Goal: Task Accomplishment & Management: Use online tool/utility

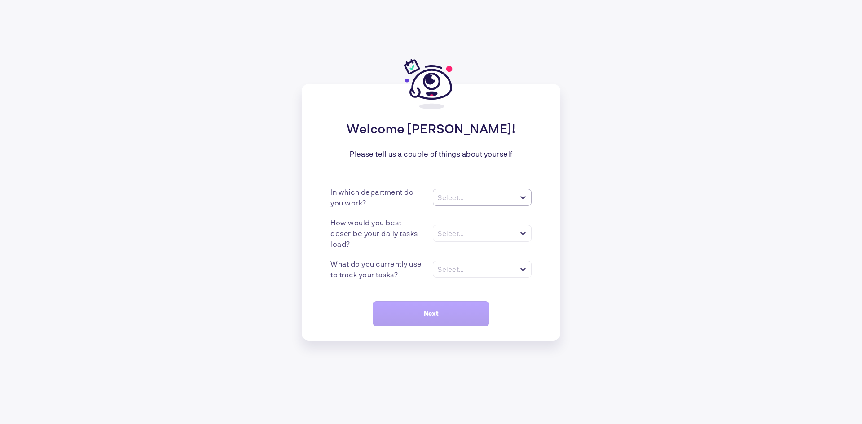
click at [469, 195] on div "Select..." at bounding box center [473, 197] width 81 height 9
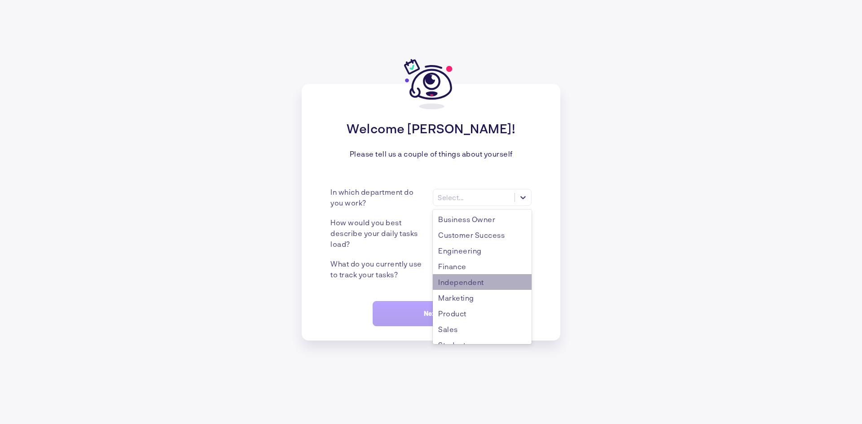
scroll to position [42, 0]
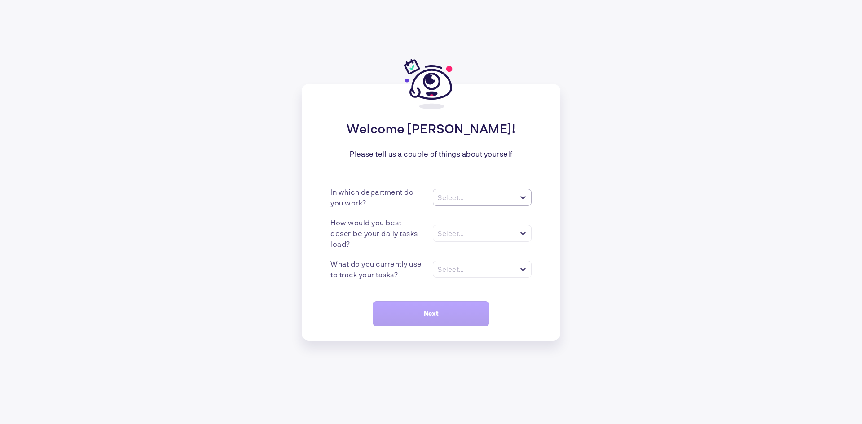
click at [470, 198] on div "Select..." at bounding box center [473, 197] width 81 height 9
click at [164, 213] on div "Welcome [PERSON_NAME]! Please tell us a couple of things about yourself In whic…" at bounding box center [431, 212] width 862 height 424
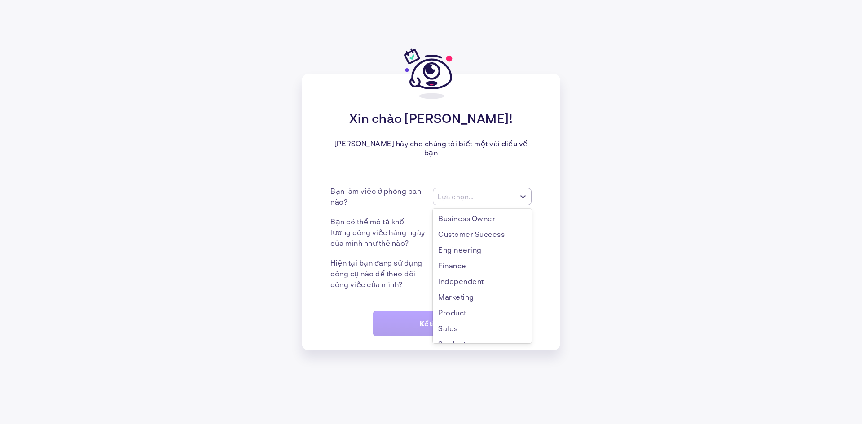
click at [441, 194] on font "Lựa chọn..." at bounding box center [456, 197] width 36 height 8
click at [456, 193] on font "Lựa chọn..." at bounding box center [456, 197] width 36 height 8
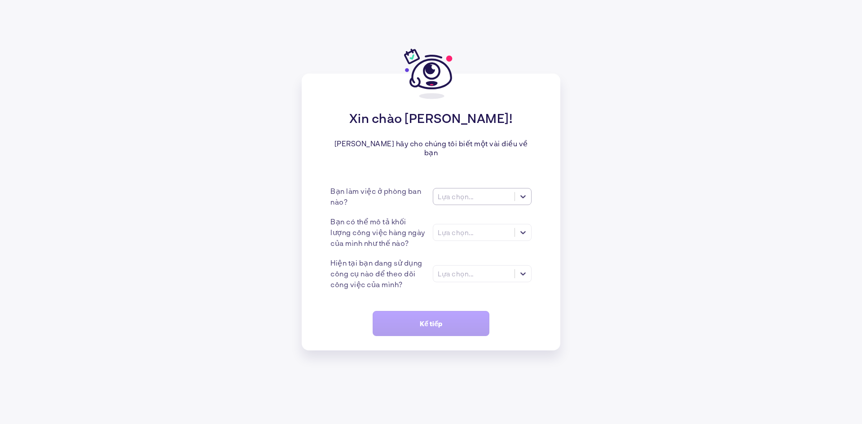
click at [440, 194] on font "Lựa chọn..." at bounding box center [456, 197] width 36 height 8
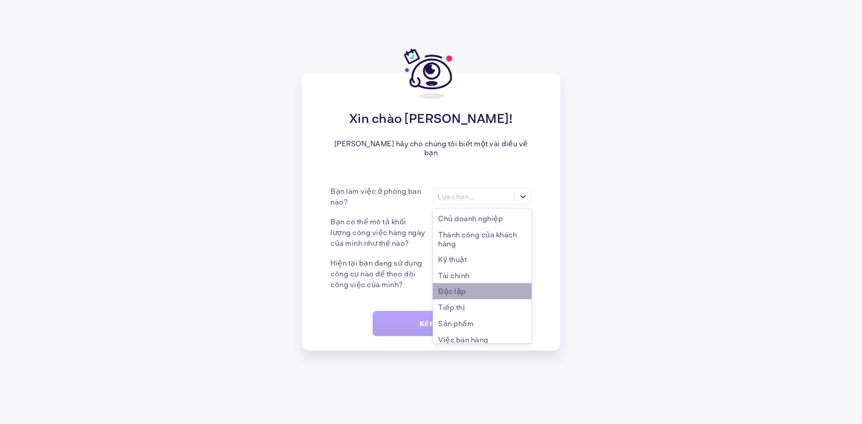
scroll to position [54, 0]
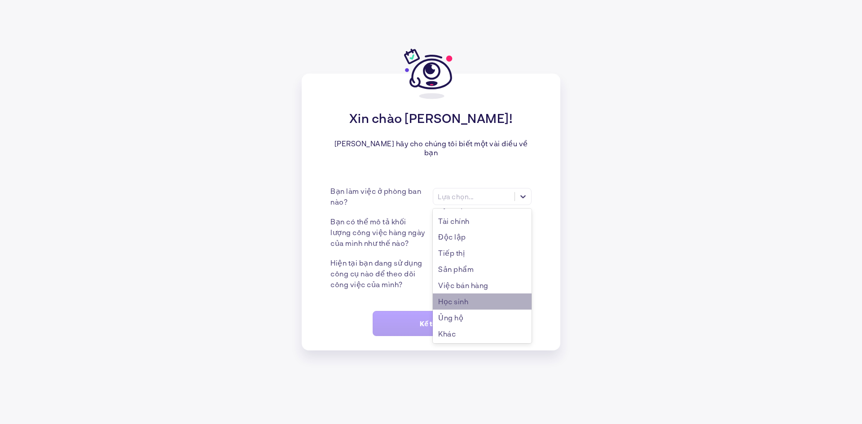
click at [471, 302] on div "Học sinh" at bounding box center [482, 302] width 99 height 16
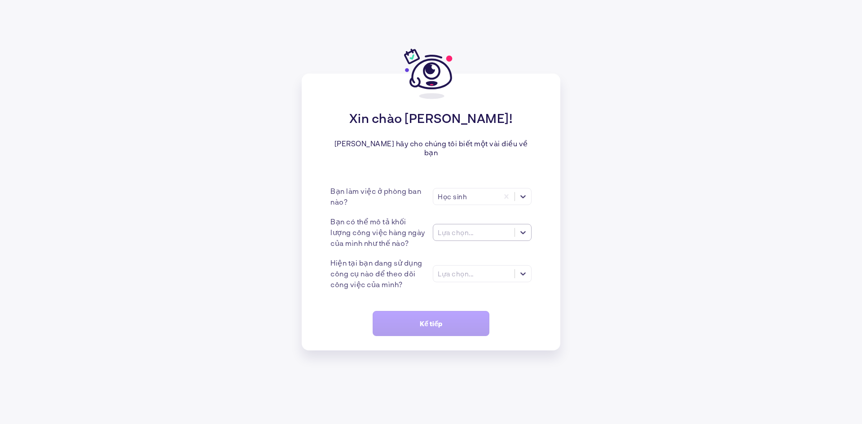
click at [463, 229] on font "Lựa chọn..." at bounding box center [456, 233] width 36 height 8
click at [514, 246] on div "Nhiều nhiệm vụ (>5)" at bounding box center [482, 254] width 99 height 16
click at [462, 271] on font "Lựa chọn..." at bounding box center [456, 274] width 36 height 8
click at [463, 327] on font "Todoist" at bounding box center [451, 327] width 27 height 9
click at [436, 315] on button "Kế tiếp" at bounding box center [431, 323] width 117 height 25
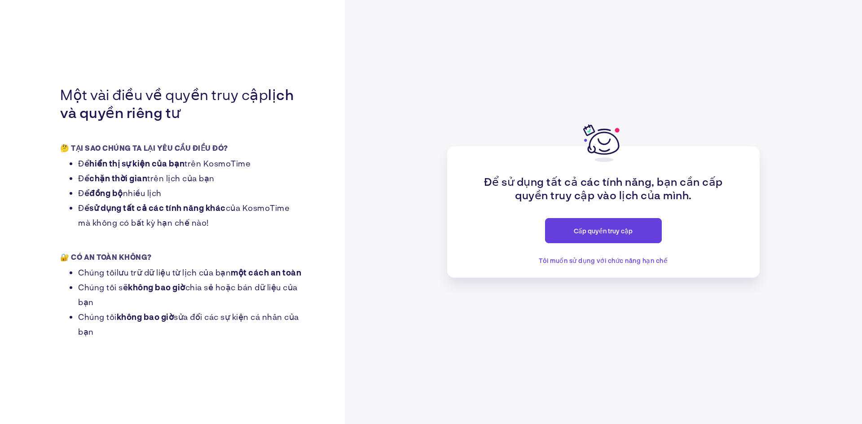
click at [633, 232] on button "Cấp quyền truy cập" at bounding box center [603, 230] width 117 height 25
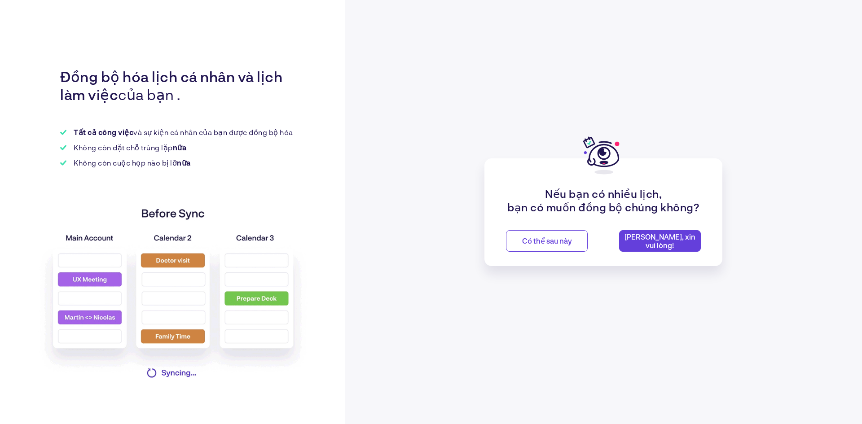
click at [537, 239] on font "Có thể sau này" at bounding box center [547, 241] width 50 height 9
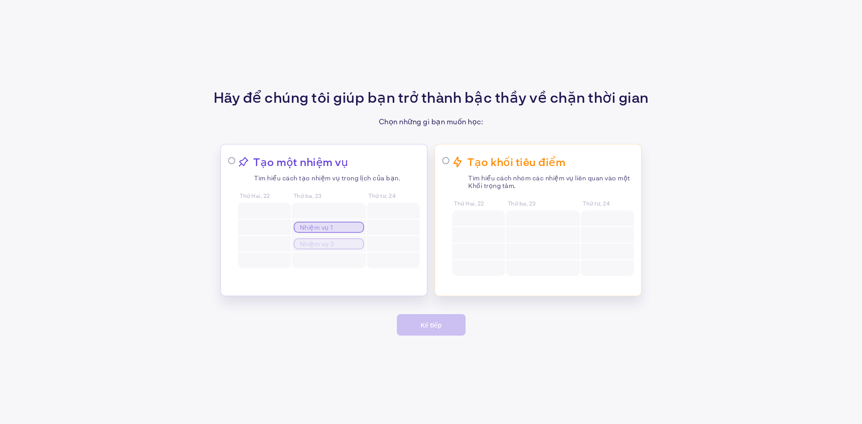
click at [283, 242] on div at bounding box center [264, 244] width 53 height 16
radio input "true"
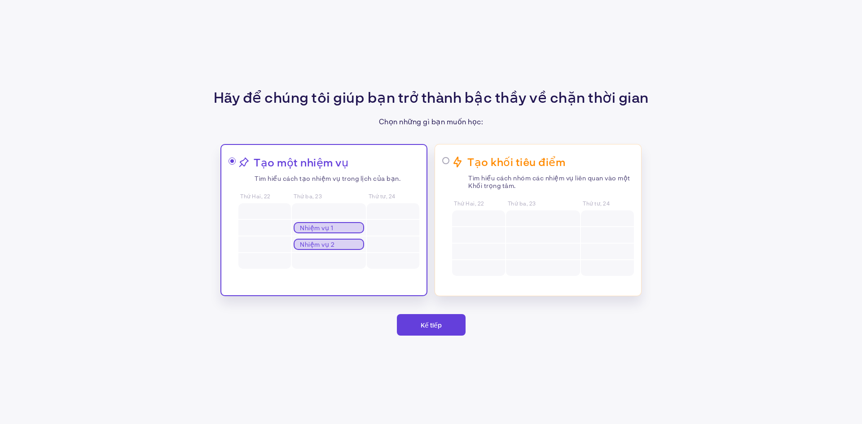
click at [366, 227] on div "Thứ Hai, 22 Thứ ba, 23 Nhiệm vụ 1 Nhiệm vụ 2 Thứ tư, 24" at bounding box center [328, 231] width 181 height 77
click at [415, 304] on div "Hãy để chúng tôi giúp bạn trở thành bậc thầy về chặn thời gian Chọn những gì bạ…" at bounding box center [431, 212] width 862 height 424
click at [426, 330] on button "Kế tiếp" at bounding box center [431, 325] width 69 height 22
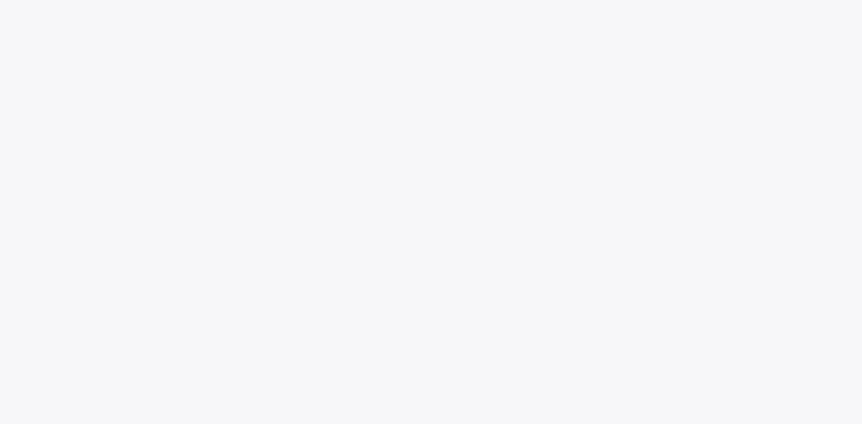
scroll to position [203, 0]
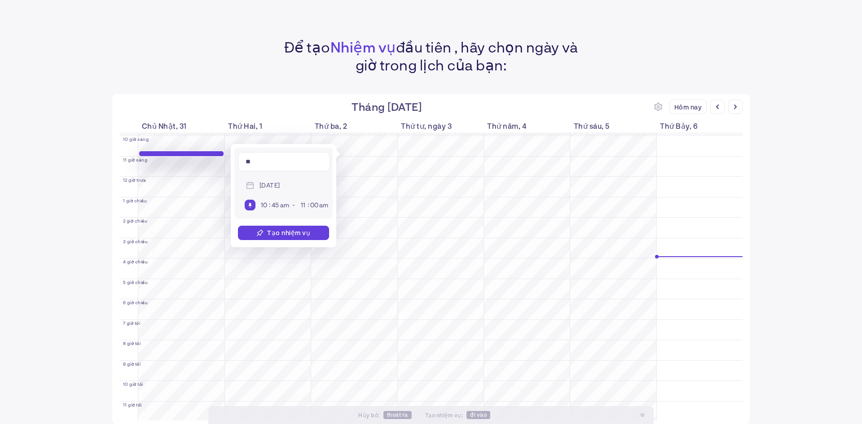
type input "*"
type input "*********"
click at [282, 192] on span "[DATE]" at bounding box center [269, 185] width 25 height 13
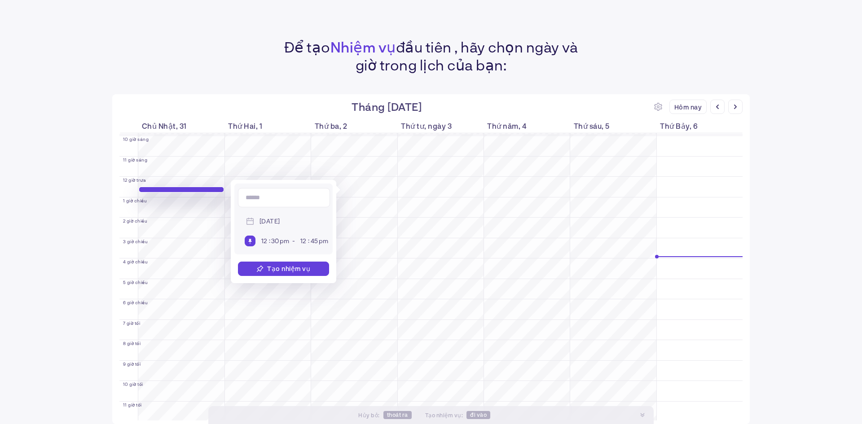
scroll to position [206, 0]
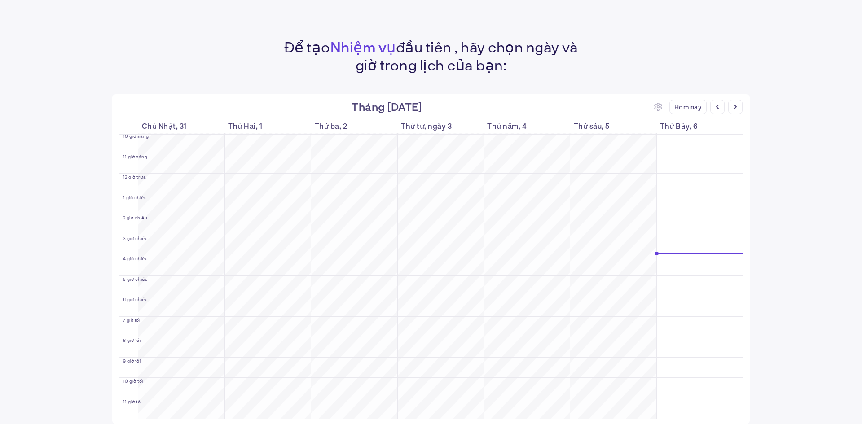
click at [50, 345] on div "Để tạo Nhiệm vụ đầu tiên , hãy chọn ngày và giờ trong lịch của bạn: Tháng [DATE…" at bounding box center [431, 212] width 862 height 424
click at [695, 106] on font "Hôm nay" at bounding box center [688, 107] width 28 height 8
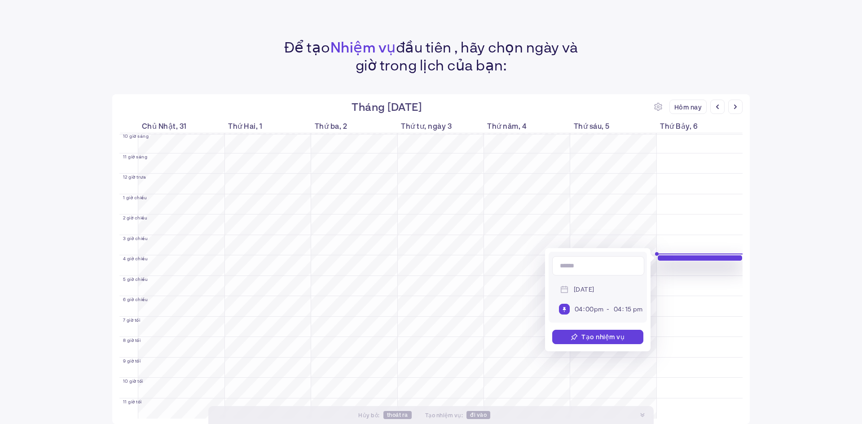
click at [581, 265] on input at bounding box center [598, 265] width 92 height 19
type input "*********"
click at [607, 339] on div "Tạo nhiệm vụ" at bounding box center [597, 337] width 91 height 14
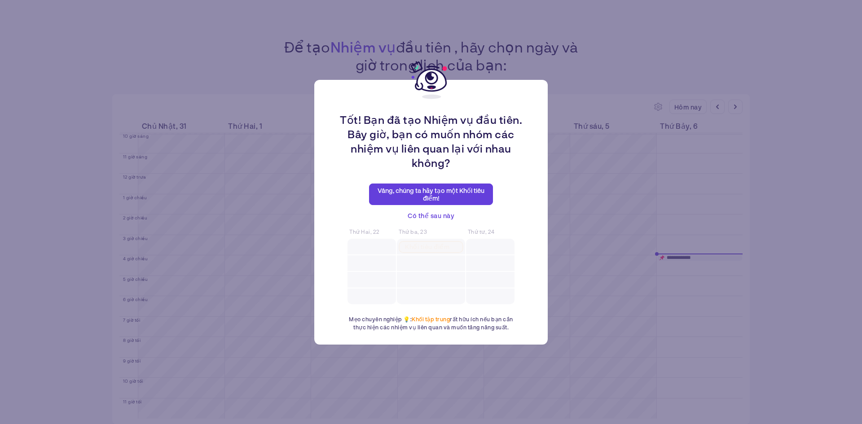
click at [416, 187] on font "Vâng, chúng ta hãy tạo một Khối tiêu điểm!" at bounding box center [431, 194] width 107 height 15
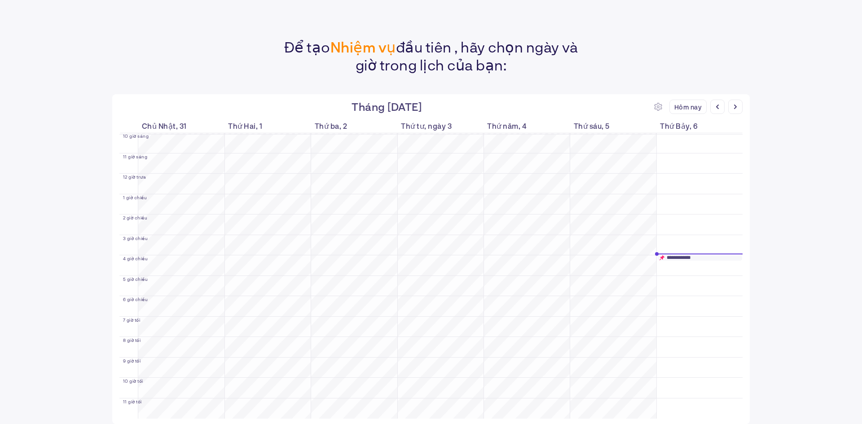
click at [691, 259] on div "**********" at bounding box center [700, 257] width 84 height 5
click at [697, 258] on div "**********" at bounding box center [700, 257] width 84 height 5
click at [722, 255] on div "**********" at bounding box center [700, 257] width 84 height 5
click at [684, 260] on div "**********" at bounding box center [700, 257] width 84 height 5
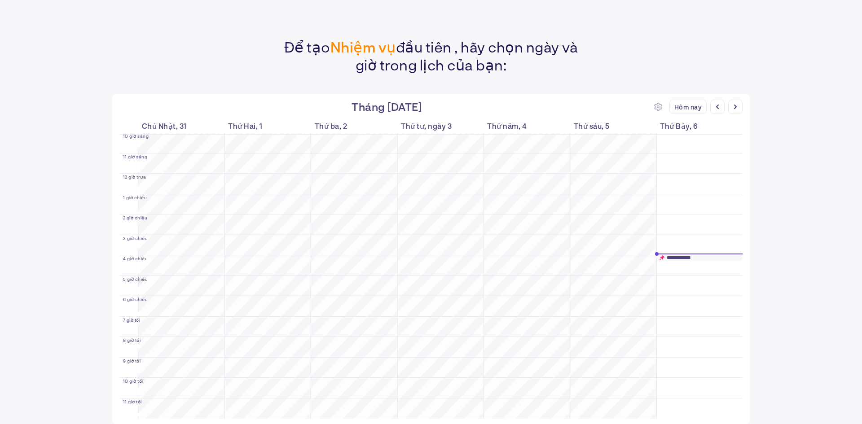
click at [683, 259] on div "**********" at bounding box center [700, 257] width 84 height 5
click at [674, 254] on div at bounding box center [700, 254] width 86 height 1
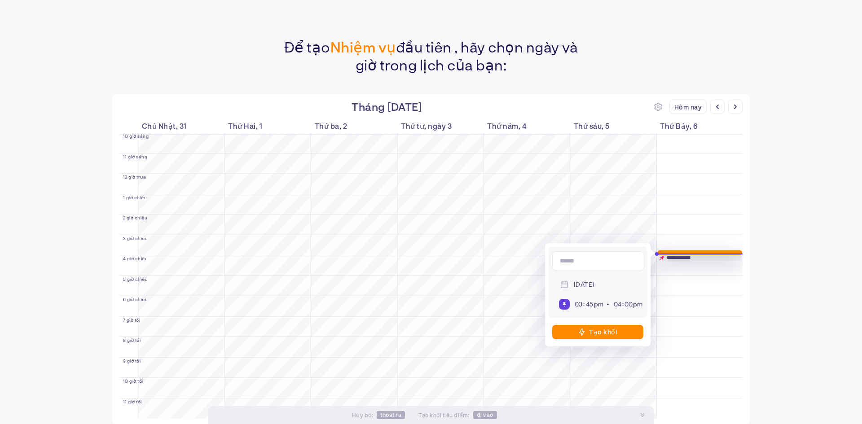
click at [616, 339] on div "Tạo khối" at bounding box center [597, 332] width 91 height 14
click at [590, 264] on input at bounding box center [598, 260] width 92 height 19
type input "******"
click at [610, 336] on font "Tạo khối" at bounding box center [603, 332] width 28 height 8
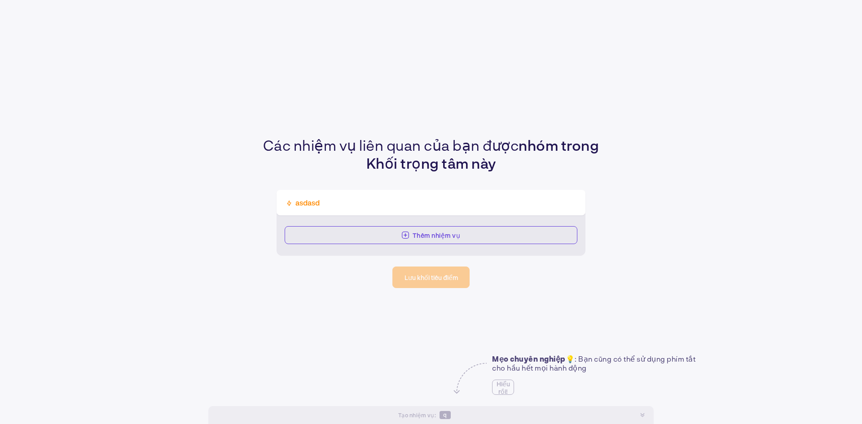
click at [445, 218] on div "Thêm nhiệm vụ" at bounding box center [431, 235] width 309 height 42
click at [477, 205] on input "asdasd" at bounding box center [434, 202] width 281 height 9
drag, startPoint x: 454, startPoint y: 204, endPoint x: 268, endPoint y: 201, distance: 186.3
click at [268, 201] on div "Các nhiệm vụ liên quan của bạn được nhóm trong Khối trọng tâm này asdasd Thêm n…" at bounding box center [431, 212] width 862 height 424
type input "t"
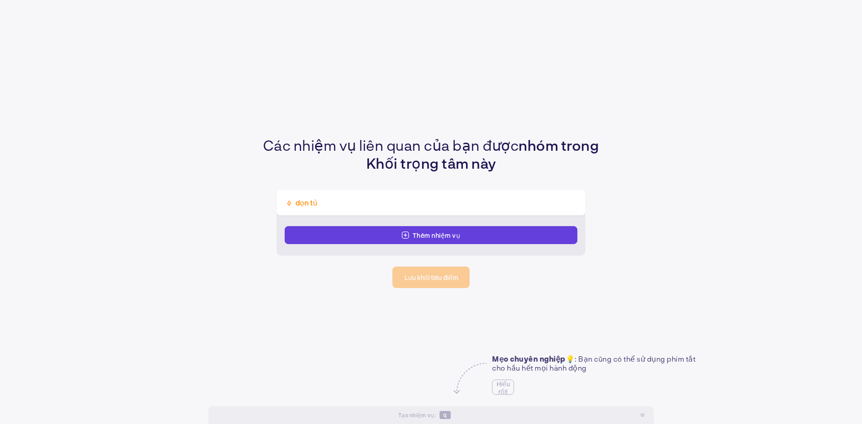
type input "dọn tủ"
click at [444, 237] on font "Thêm nhiệm vụ" at bounding box center [437, 236] width 48 height 8
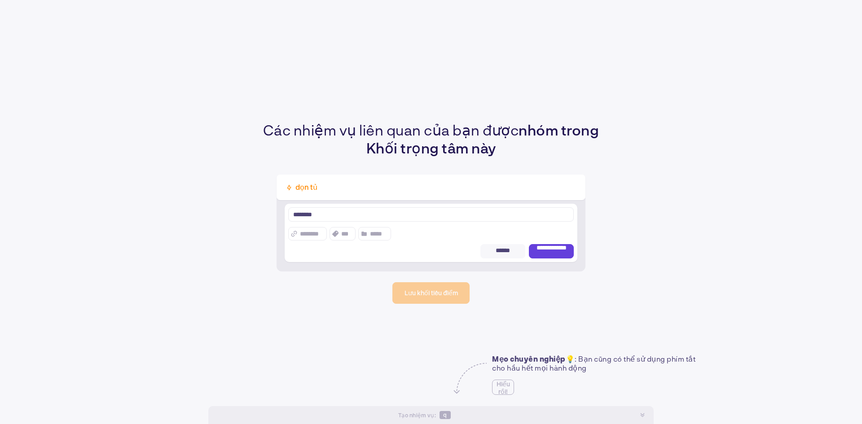
type textarea "*******"
click at [545, 247] on font "**********" at bounding box center [551, 248] width 30 height 6
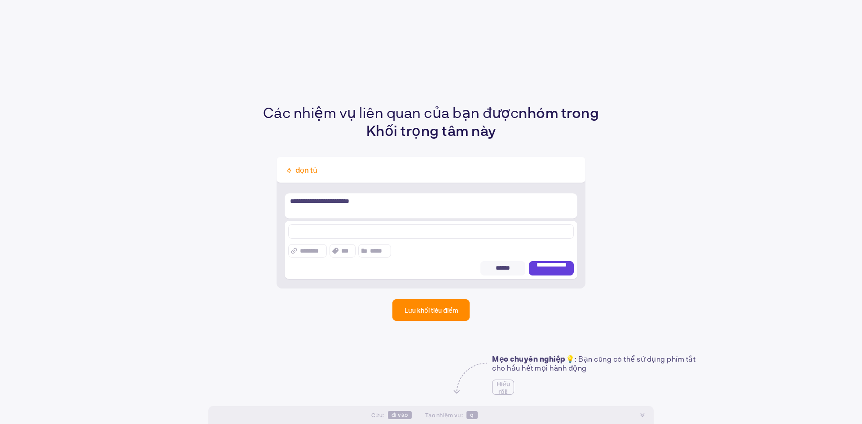
click at [446, 307] on div "**********" at bounding box center [431, 212] width 862 height 424
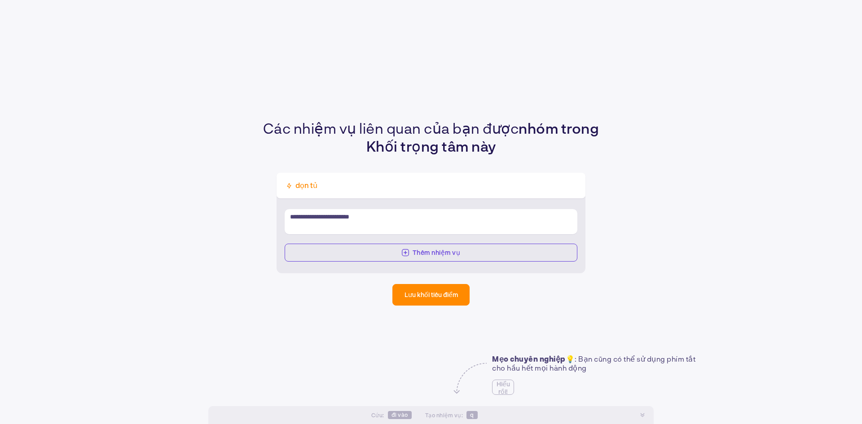
click at [447, 300] on button "Lưu khối tiêu điểm" at bounding box center [430, 295] width 77 height 22
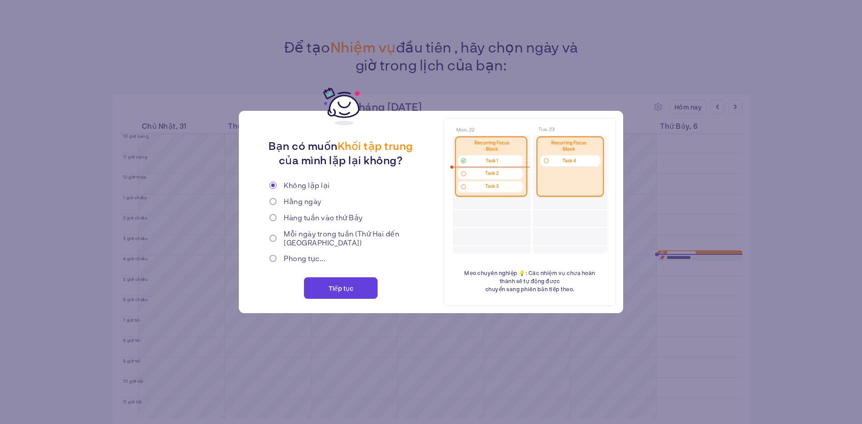
click at [355, 286] on button "Tiếp tục" at bounding box center [341, 288] width 74 height 22
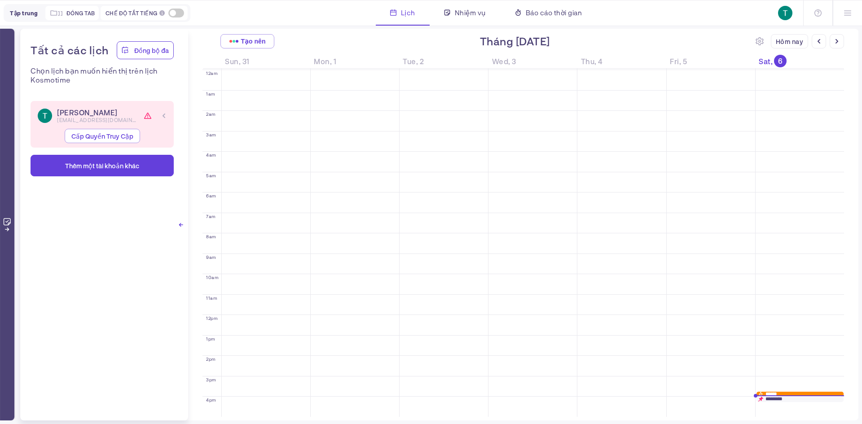
scroll to position [145, 0]
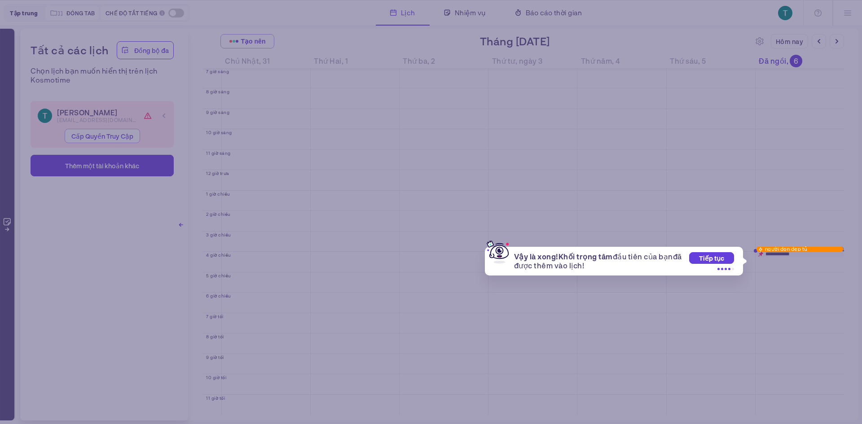
click at [720, 258] on font "Tiếp tục" at bounding box center [711, 259] width 25 height 8
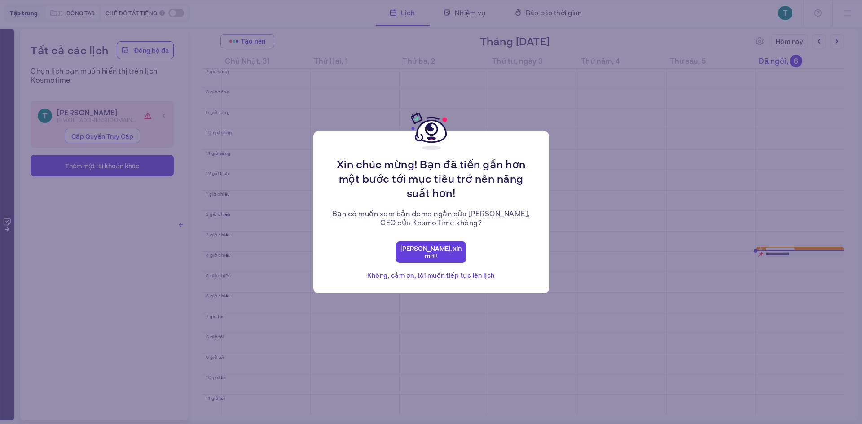
click at [425, 252] on font "[PERSON_NAME], xin mời!" at bounding box center [430, 252] width 61 height 15
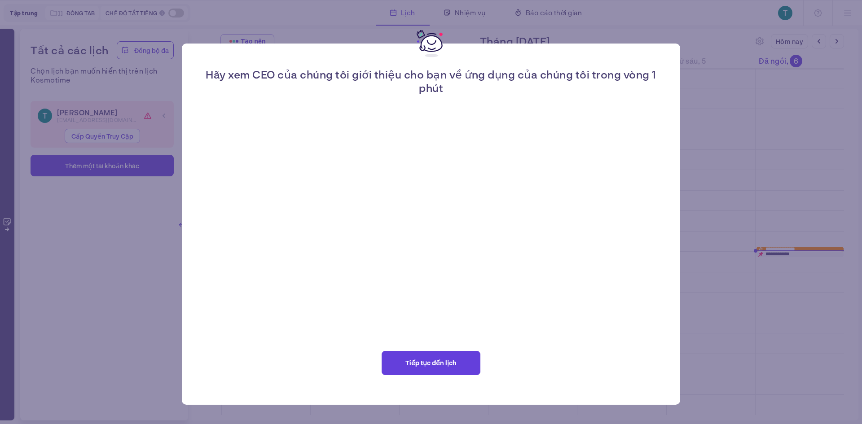
click at [451, 370] on button "Tiếp tục đến lịch" at bounding box center [431, 363] width 99 height 24
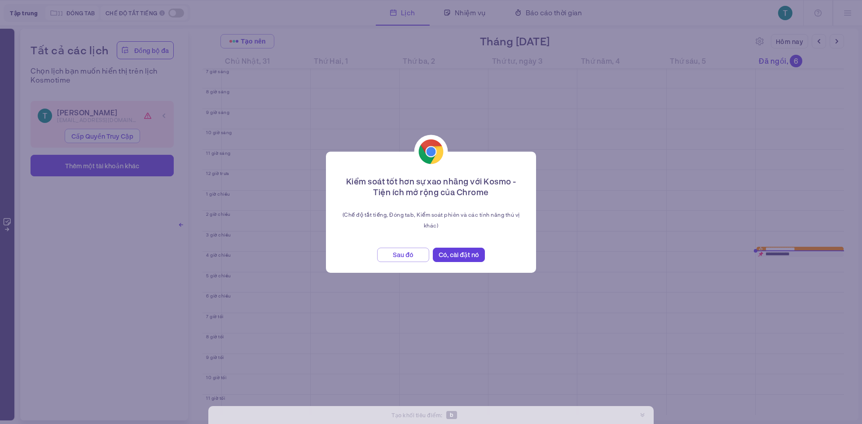
click at [415, 256] on button "Sau đó" at bounding box center [403, 255] width 52 height 14
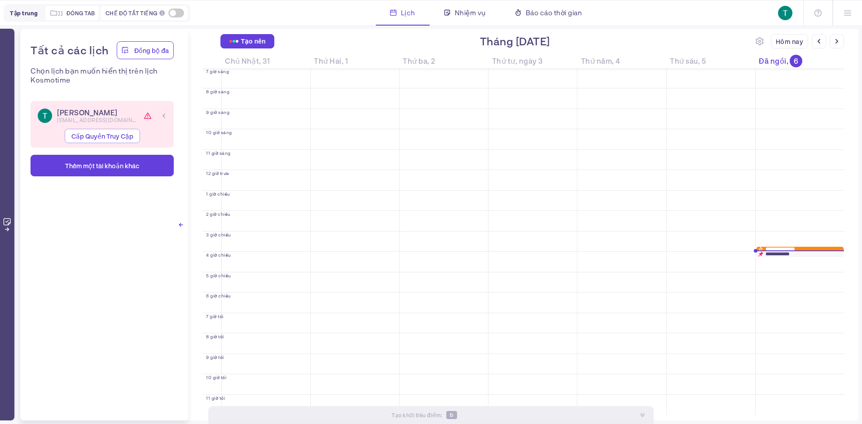
click at [264, 45] on button "Tạo nên" at bounding box center [247, 41] width 54 height 14
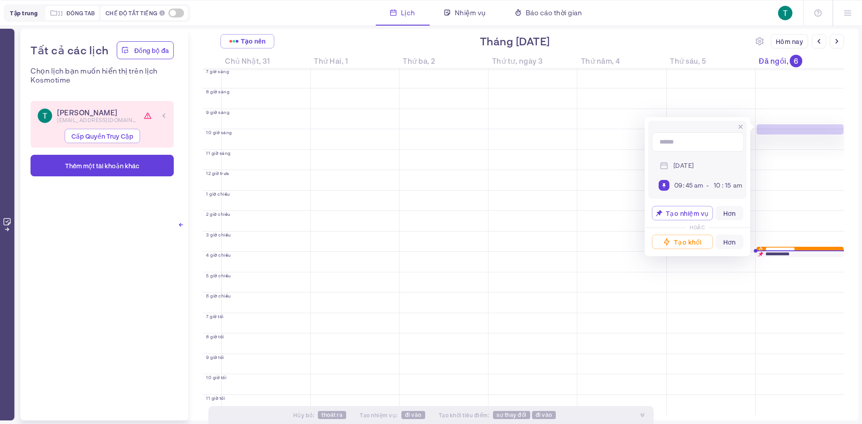
click at [808, 253] on div "**********" at bounding box center [799, 254] width 87 height 5
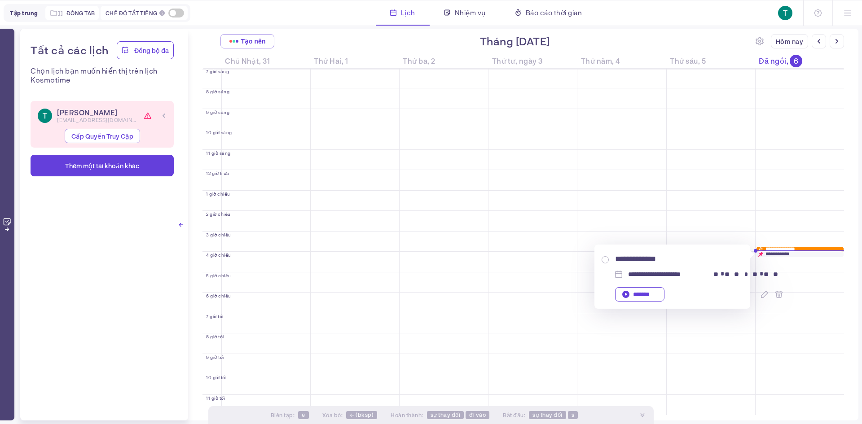
click at [781, 251] on div at bounding box center [799, 252] width 87 height 4
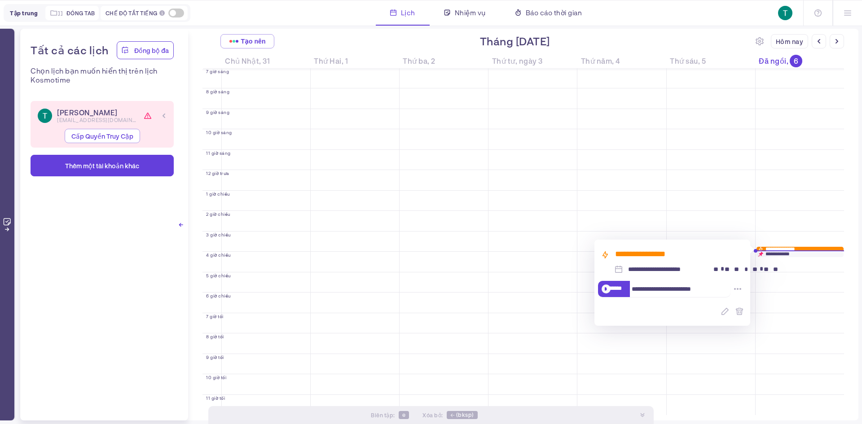
click at [601, 288] on div at bounding box center [604, 289] width 13 height 18
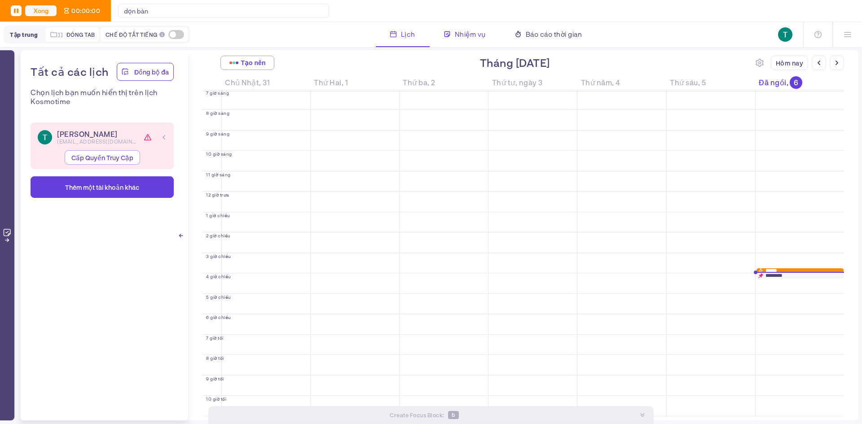
click at [460, 35] on font "Nhiệm vụ" at bounding box center [470, 34] width 31 height 8
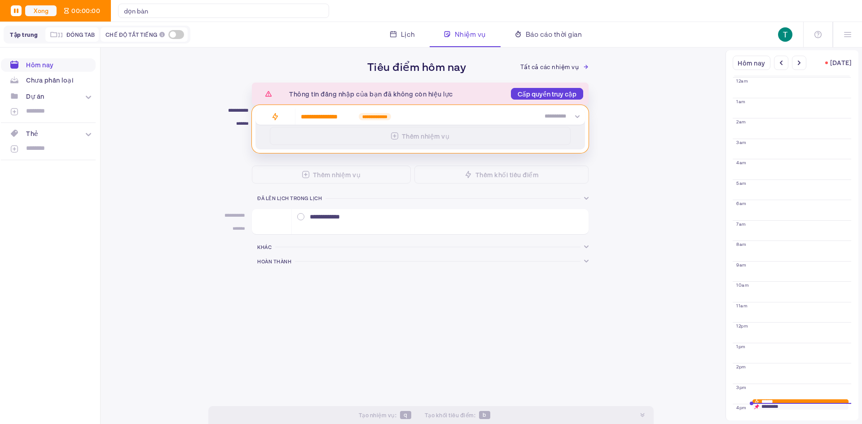
scroll to position [154, 0]
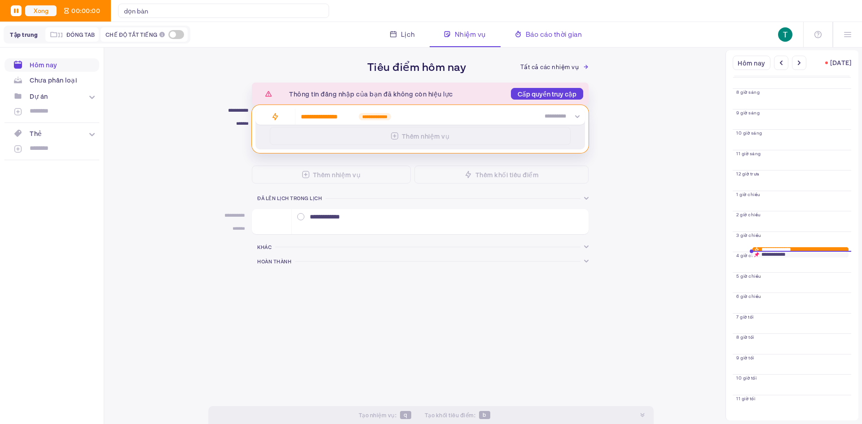
click at [540, 35] on font "Báo cáo thời gian" at bounding box center [554, 34] width 57 height 8
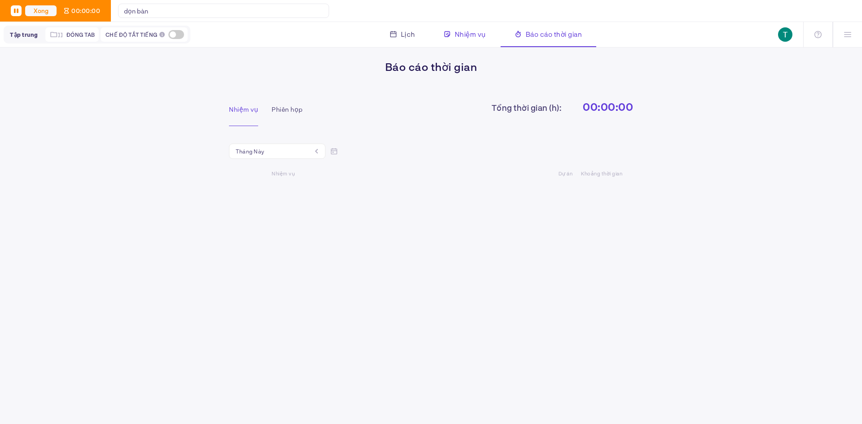
click at [457, 39] on span "Nhiệm vụ" at bounding box center [470, 34] width 31 height 11
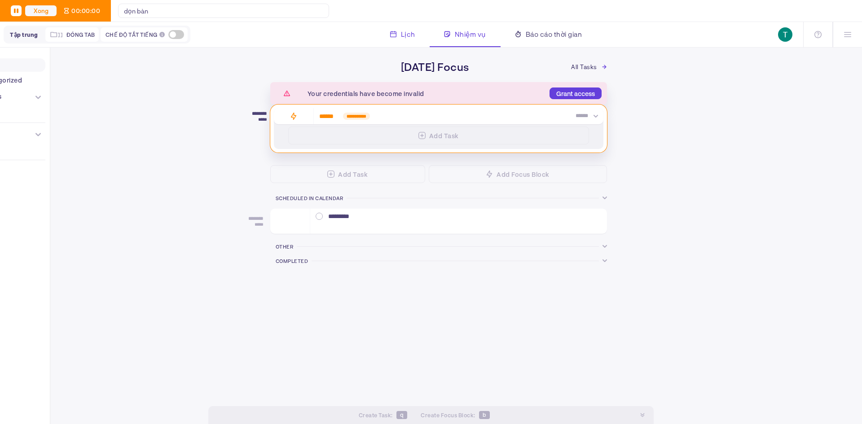
scroll to position [152, 0]
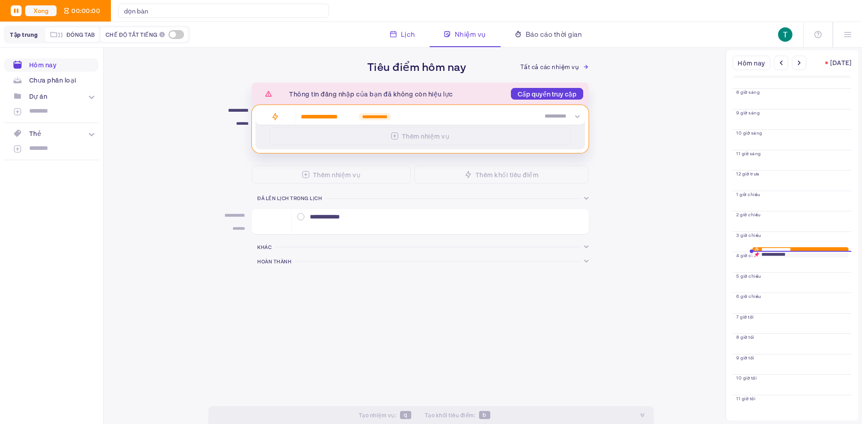
click at [404, 35] on font "Lịch" at bounding box center [408, 34] width 14 height 8
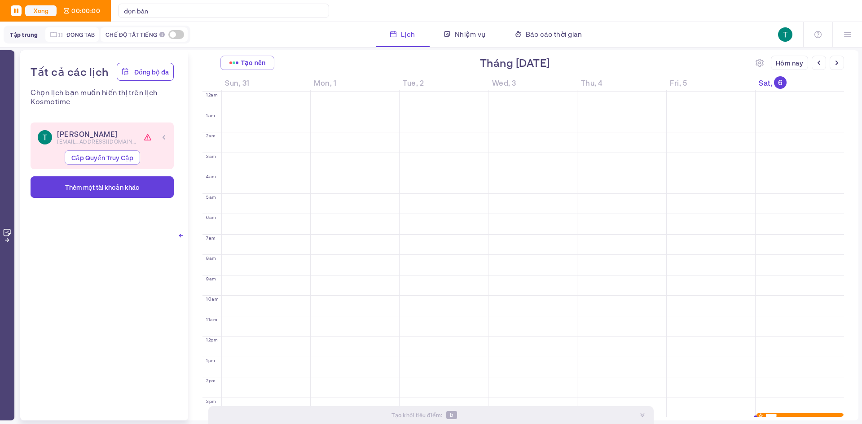
scroll to position [167, 0]
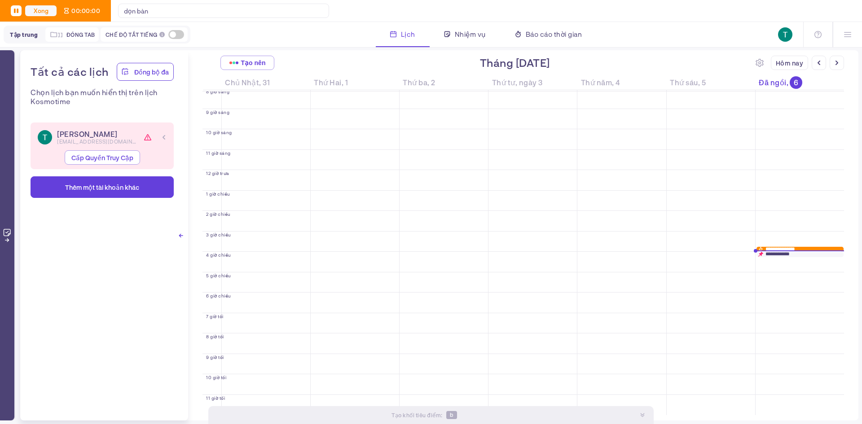
click at [19, 6] on rect at bounding box center [16, 10] width 11 height 11
